Goal: Transaction & Acquisition: Purchase product/service

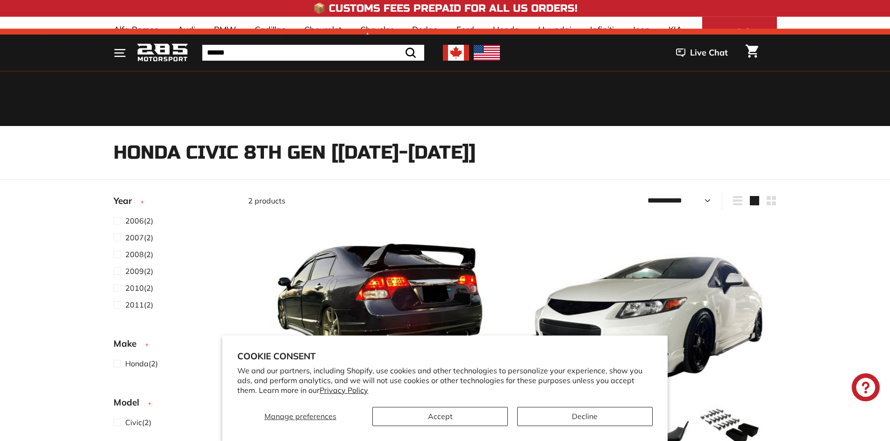
select select "**********"
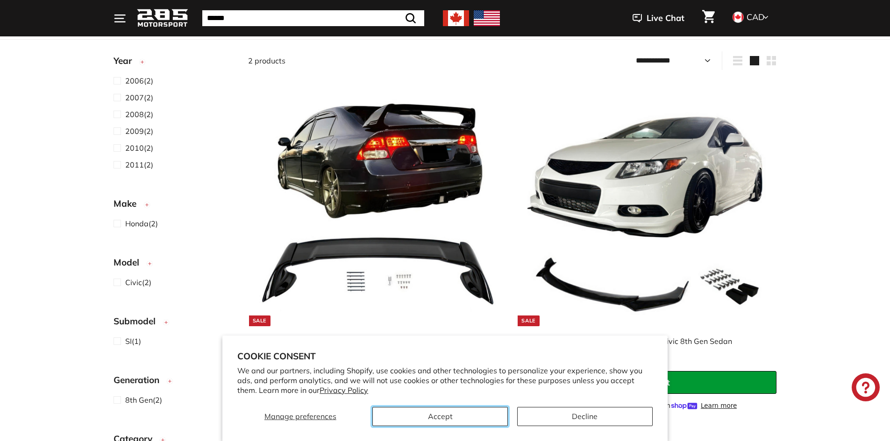
click at [488, 416] on button "Accept" at bounding box center [439, 416] width 135 height 19
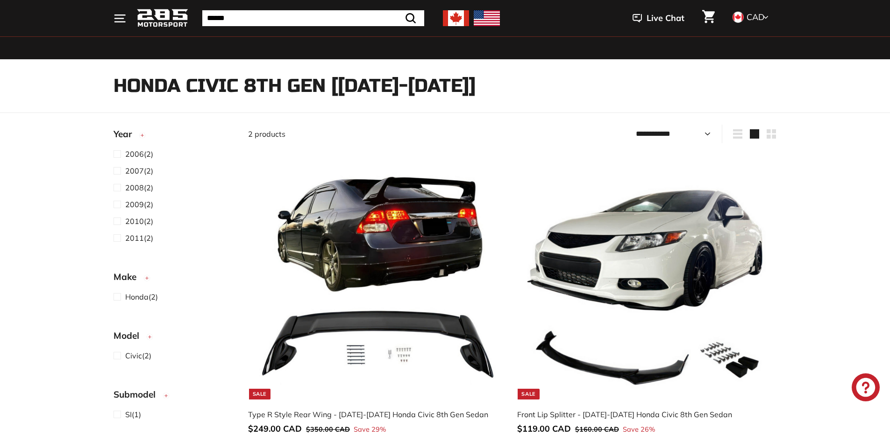
scroll to position [140, 0]
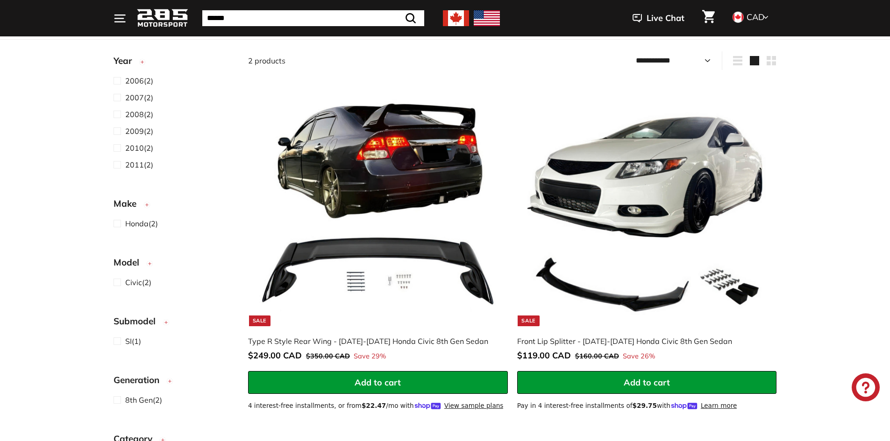
click at [145, 206] on circle "button" at bounding box center [146, 205] width 5 height 5
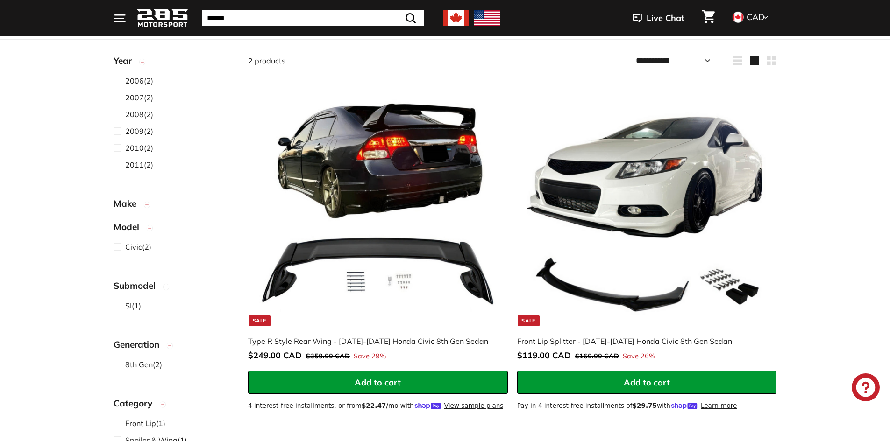
click at [146, 204] on circle "button" at bounding box center [146, 205] width 5 height 5
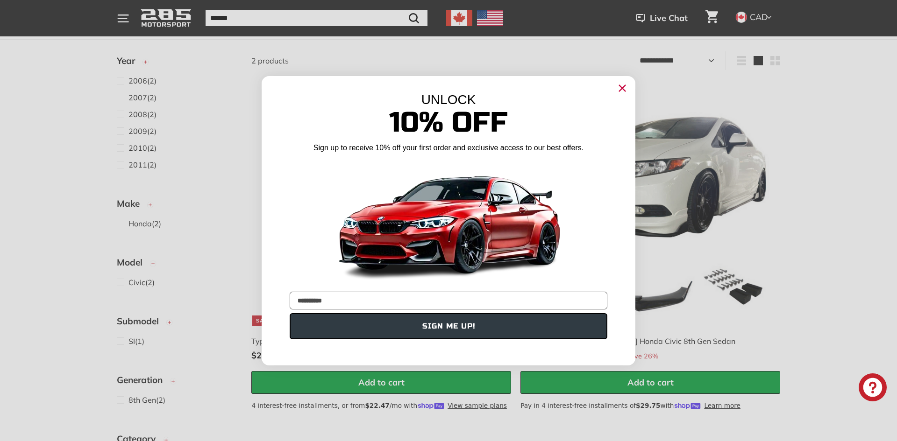
type input "**********"
click at [376, 332] on button "SIGN ME UP!" at bounding box center [449, 326] width 318 height 26
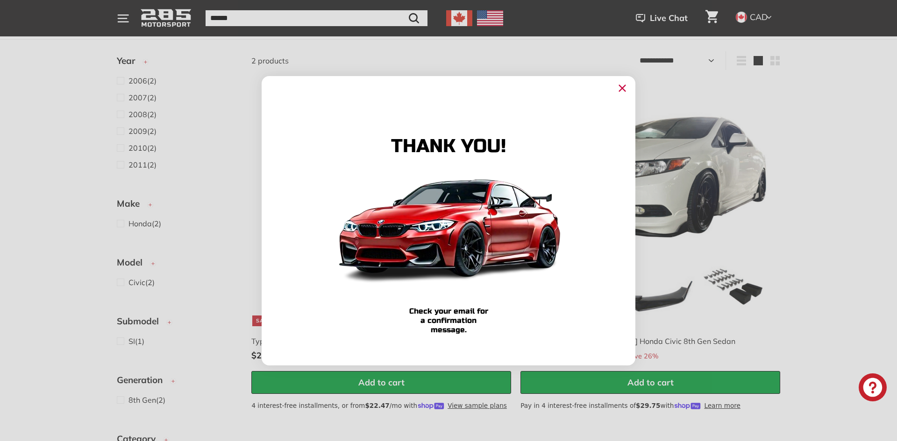
click at [620, 92] on circle "Close dialog" at bounding box center [622, 88] width 14 height 14
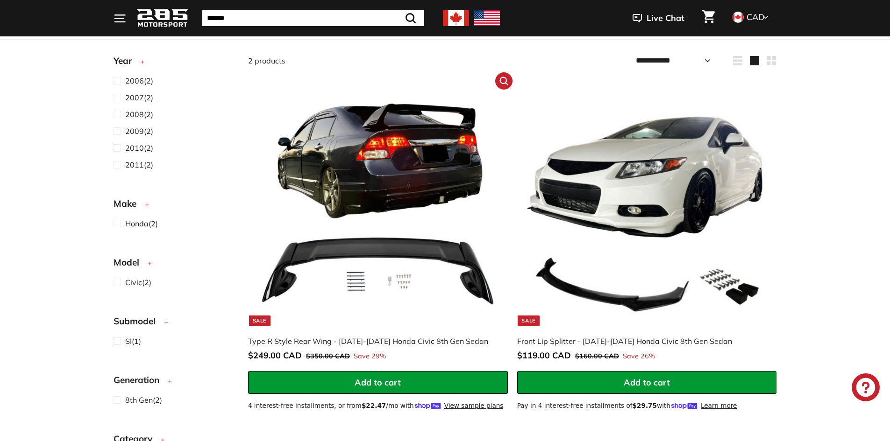
click at [358, 381] on span "Add to cart" at bounding box center [378, 382] width 46 height 11
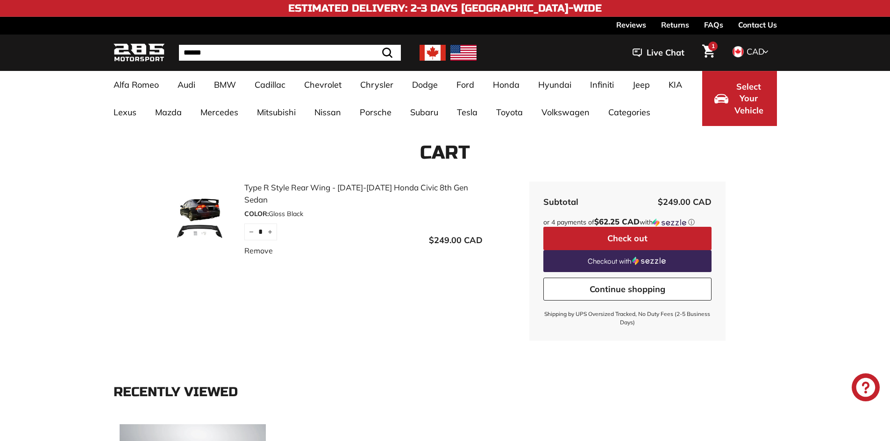
click at [582, 291] on link "Continue shopping" at bounding box center [627, 289] width 168 height 23
click at [630, 236] on button "Check out" at bounding box center [627, 238] width 168 height 23
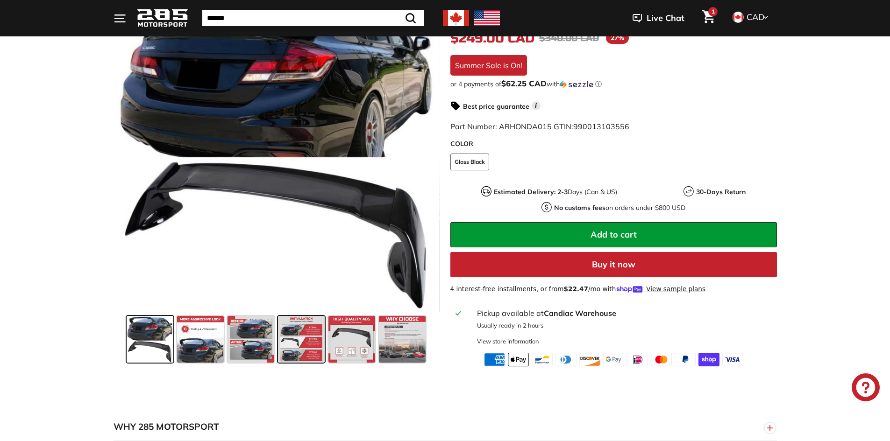
click at [285, 340] on span at bounding box center [301, 339] width 47 height 47
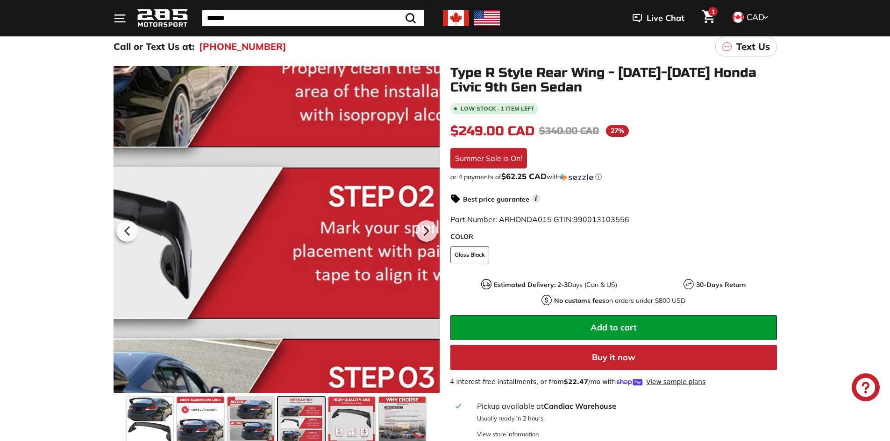
scroll to position [93, 0]
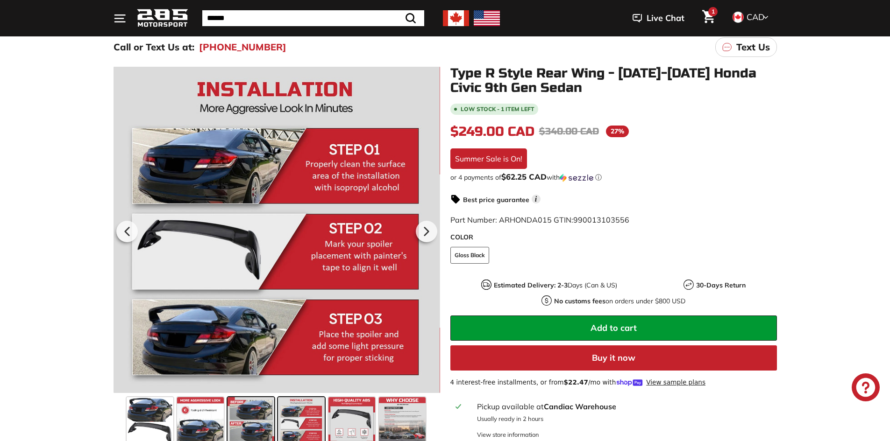
click at [265, 414] on span at bounding box center [250, 421] width 47 height 47
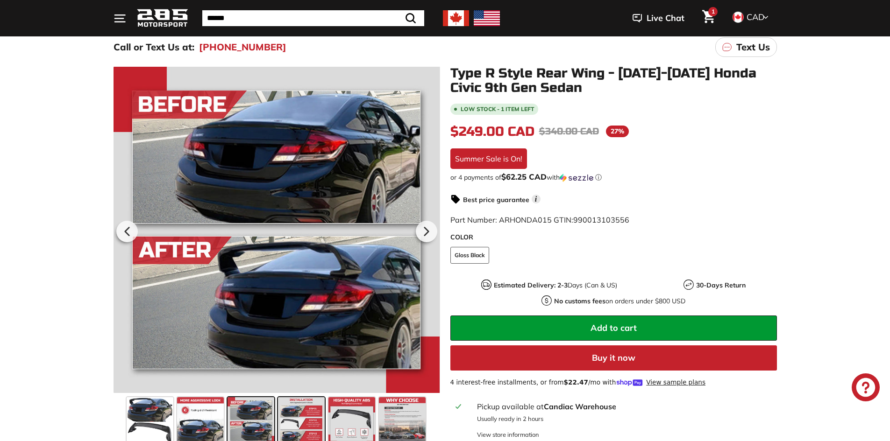
click at [306, 412] on span at bounding box center [301, 421] width 47 height 47
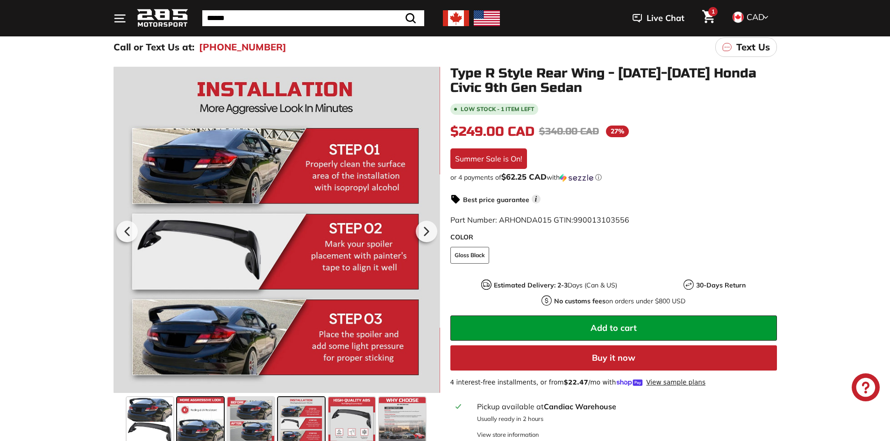
click at [206, 412] on span at bounding box center [200, 421] width 47 height 47
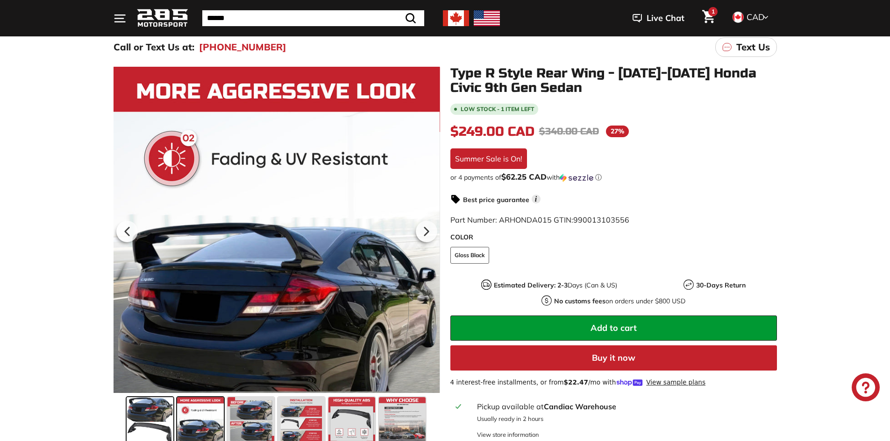
click at [166, 415] on span at bounding box center [150, 421] width 47 height 47
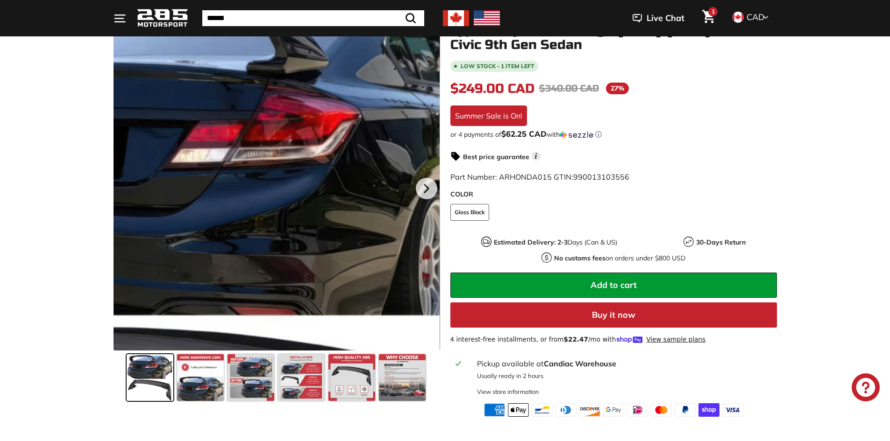
scroll to position [140, 0]
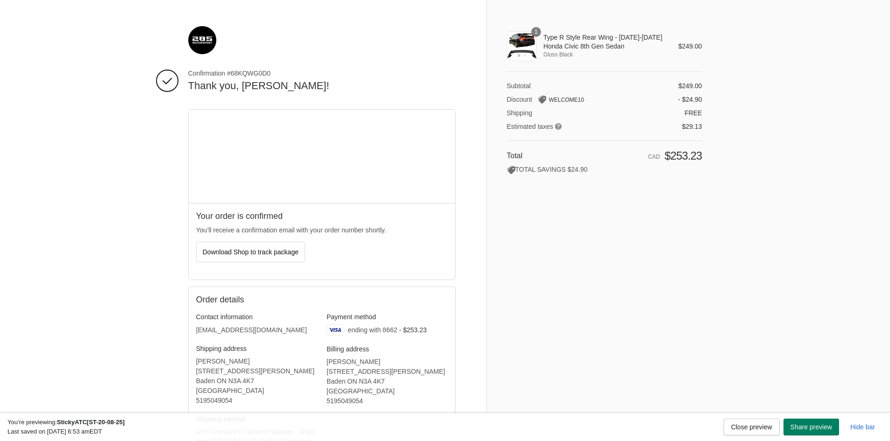
click at [145, 229] on div "Thank you for your purchase! Confirmation #68KQWG0D0 Thank you, [PERSON_NAME]! …" at bounding box center [444, 287] width 603 height 575
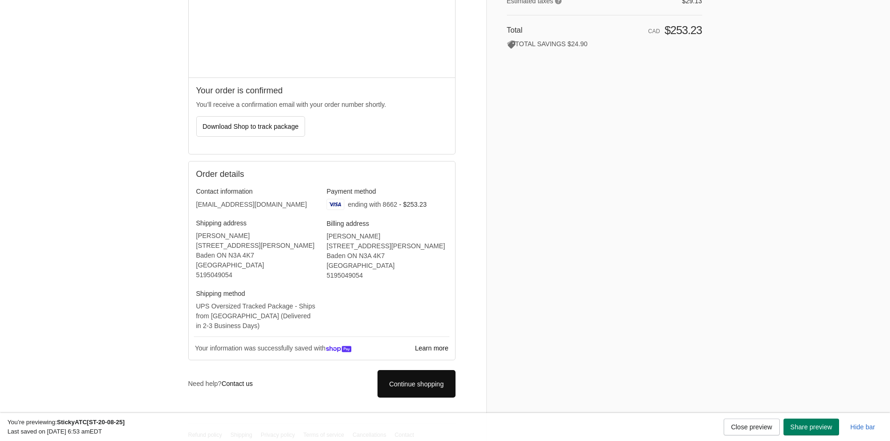
scroll to position [134, 0]
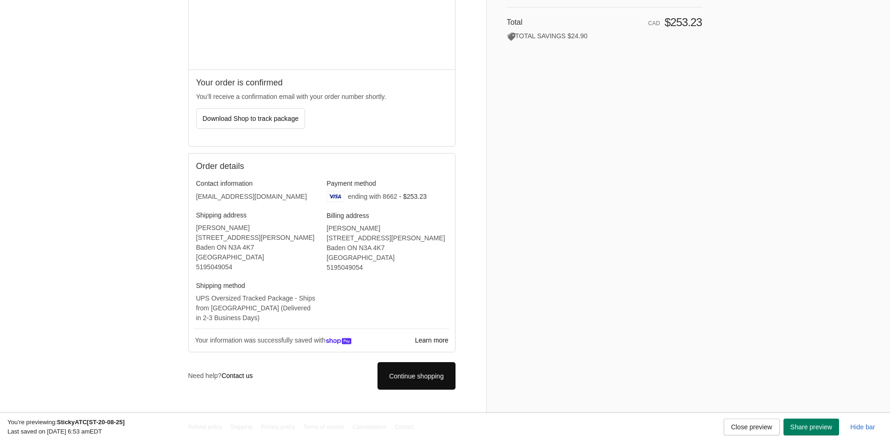
click at [234, 376] on link "Contact us" at bounding box center [236, 375] width 31 height 7
click at [247, 375] on link "Contact us" at bounding box center [236, 375] width 31 height 7
